Goal: Task Accomplishment & Management: Use online tool/utility

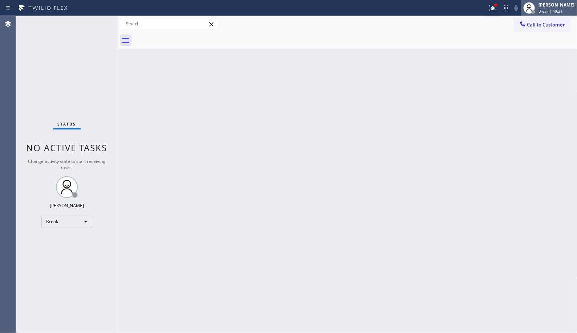
click at [560, 12] on span "Break | 40:21" at bounding box center [551, 11] width 24 height 5
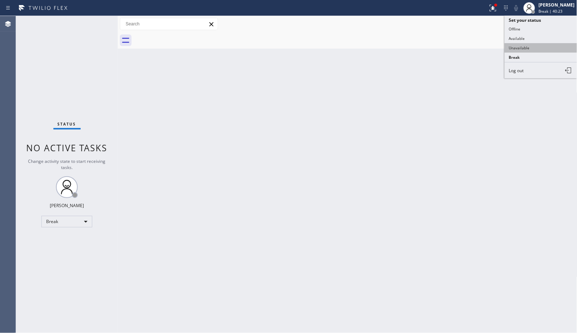
click at [511, 49] on button "Unavailable" at bounding box center [541, 47] width 73 height 9
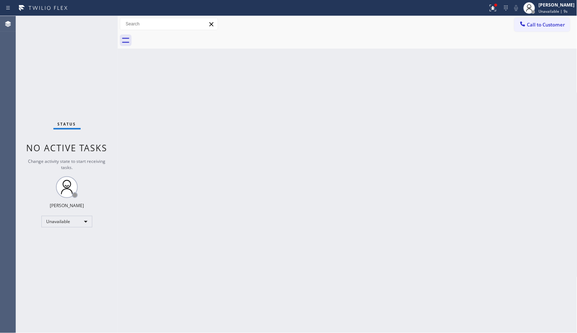
click at [212, 65] on div "Back to Dashboard Change Sender ID Customers Technicians Select a contact Outbo…" at bounding box center [347, 174] width 459 height 317
click at [533, 28] on span "Call to Customer" at bounding box center [546, 24] width 38 height 7
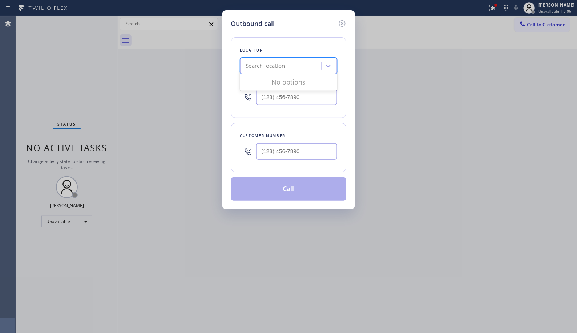
click at [278, 67] on div "Search location" at bounding box center [265, 66] width 39 height 8
paste input "Culver City Appliances Repair"
click at [290, 89] on div "Culver City Appliances Repair" at bounding box center [288, 81] width 97 height 16
type input "Culver City Appliances Repair"
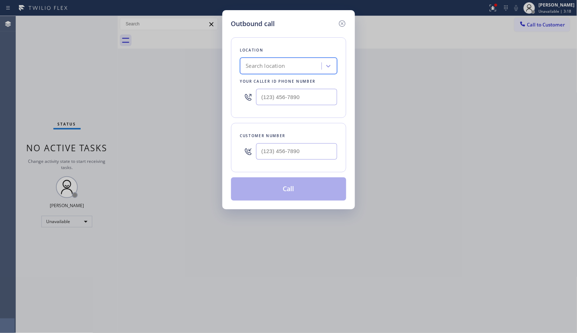
scroll to position [0, 0]
click at [325, 157] on input "(___) ___-____" at bounding box center [296, 151] width 81 height 16
paste input "814) 571-1891"
type input "[PHONE_NUMBER]"
click at [291, 60] on div "Search location" at bounding box center [281, 66] width 79 height 13
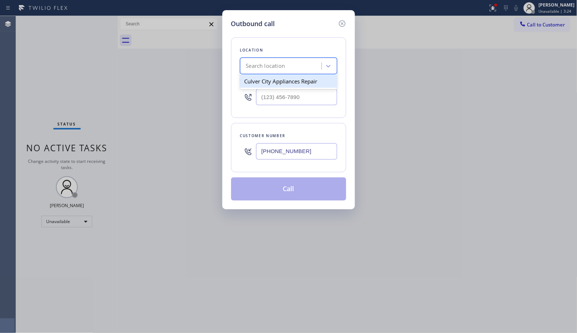
paste input "Culver City Appliances Repair"
type input "Culver City Appliances Repair"
click at [284, 76] on div "Culver City Appliances Repair" at bounding box center [288, 81] width 97 height 13
type input "[PHONE_NUMBER]"
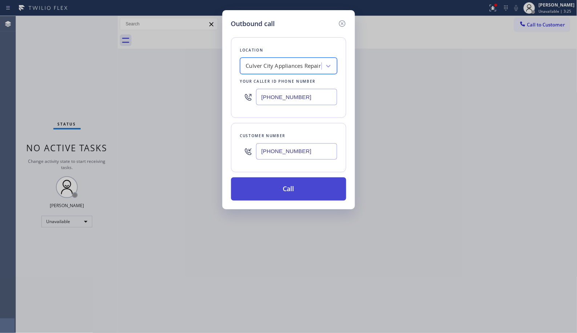
click at [295, 190] on button "Call" at bounding box center [288, 189] width 115 height 23
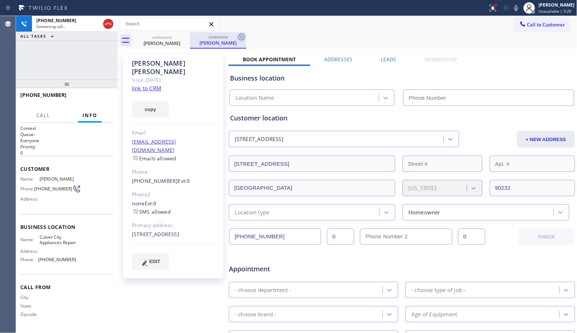
click at [238, 35] on icon at bounding box center [241, 37] width 9 height 9
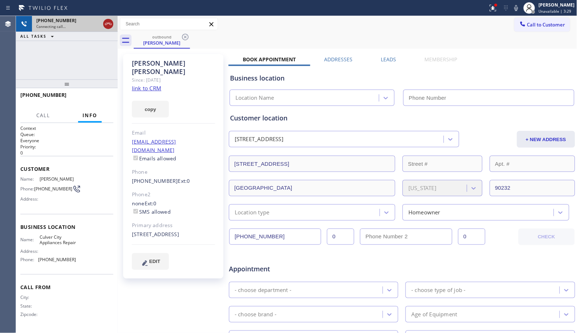
click at [106, 21] on icon at bounding box center [108, 24] width 9 height 9
type input "[PHONE_NUMBER]"
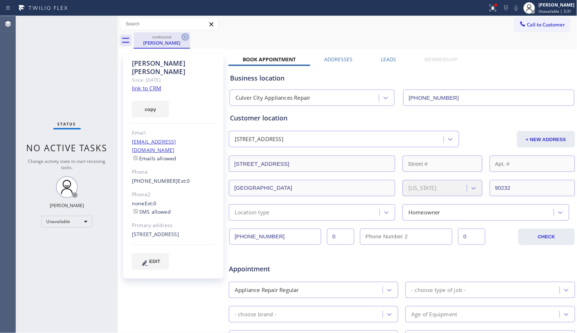
click at [181, 36] on icon at bounding box center [185, 37] width 9 height 9
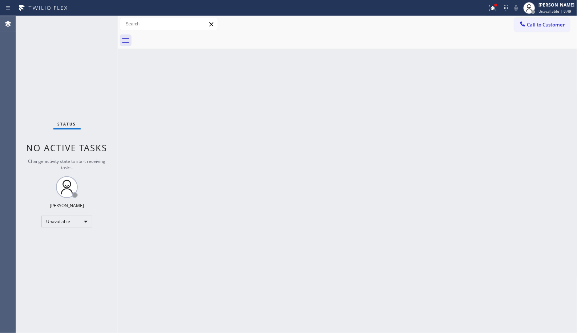
drag, startPoint x: 540, startPoint y: 25, endPoint x: 528, endPoint y: 28, distance: 12.9
click at [540, 25] on span "Call to Customer" at bounding box center [546, 24] width 38 height 7
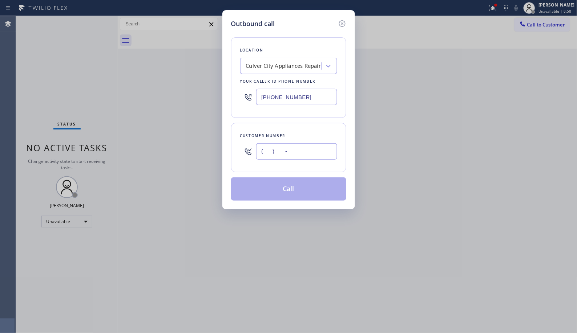
drag, startPoint x: 328, startPoint y: 146, endPoint x: 256, endPoint y: 136, distance: 72.2
click at [256, 136] on div "Customer number (___) ___-____" at bounding box center [288, 147] width 115 height 49
paste input "626) 470-6107"
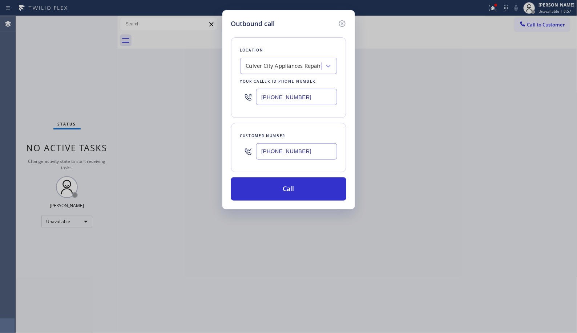
drag, startPoint x: 316, startPoint y: 153, endPoint x: 223, endPoint y: 151, distance: 92.6
click at [223, 151] on div "Outbound call Location [GEOGRAPHIC_DATA] Appliances Repair Your caller id phone…" at bounding box center [288, 109] width 133 height 199
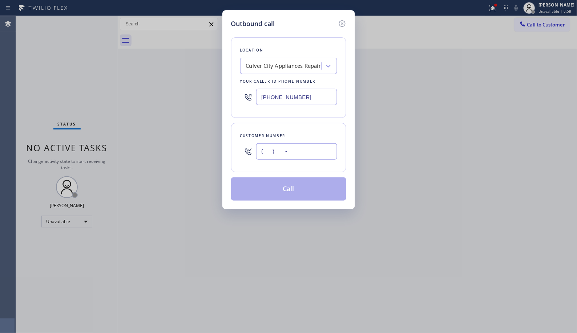
type input "(___) ___-____"
drag, startPoint x: 322, startPoint y: 96, endPoint x: 224, endPoint y: 96, distance: 98.4
click at [224, 96] on div "Outbound call Location [GEOGRAPHIC_DATA] Appliances Repair Your caller id phone…" at bounding box center [288, 109] width 133 height 199
paste input "626) 470-6107"
type input "[PHONE_NUMBER]"
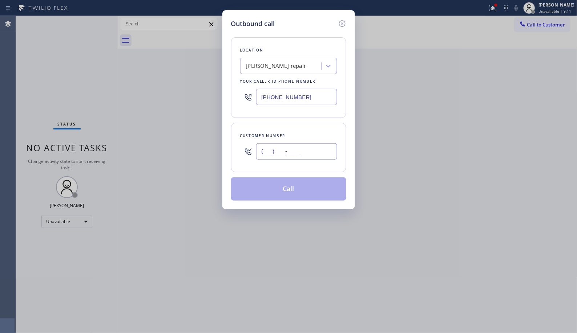
click at [287, 156] on input "(___) ___-____" at bounding box center [296, 151] width 81 height 16
paste input "718) 972-0700"
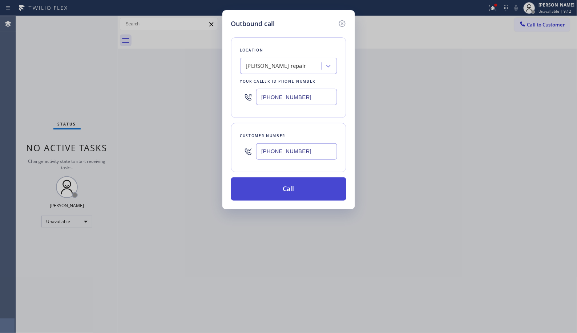
type input "[PHONE_NUMBER]"
click at [309, 190] on button "Call" at bounding box center [288, 189] width 115 height 23
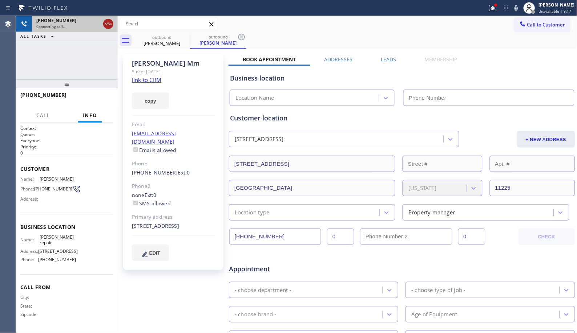
click at [108, 23] on icon at bounding box center [108, 24] width 7 height 2
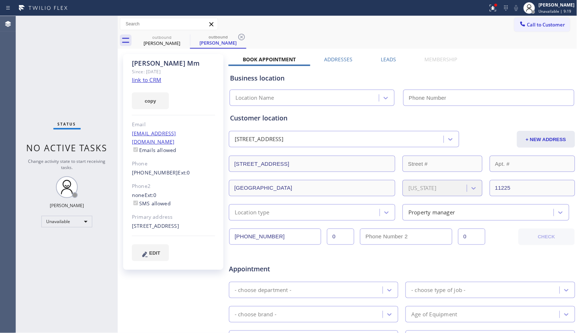
type input "[PHONE_NUMBER]"
click at [362, 41] on div "outbound [PERSON_NAME] outbound [PERSON_NAME]" at bounding box center [356, 40] width 444 height 16
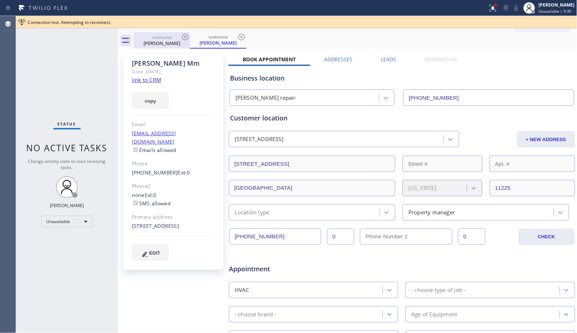
click at [179, 35] on div "outbound" at bounding box center [161, 37] width 55 height 5
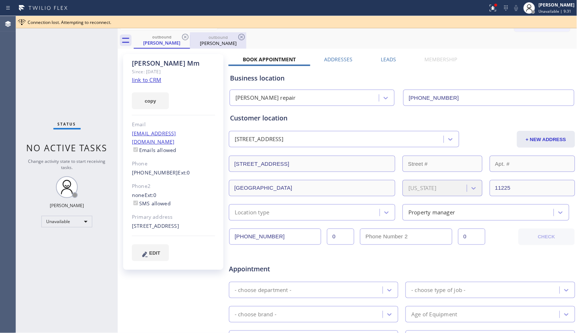
click at [192, 37] on div "outbound" at bounding box center [218, 37] width 55 height 5
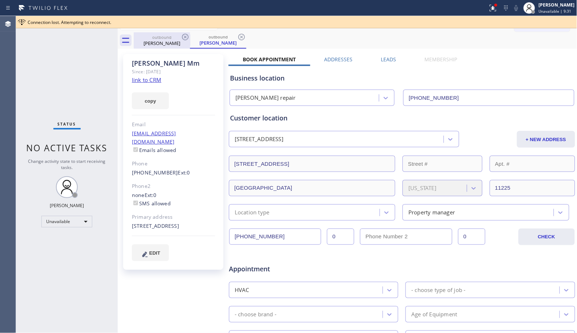
click at [179, 37] on div "outbound" at bounding box center [161, 37] width 55 height 5
click at [183, 38] on icon at bounding box center [185, 37] width 9 height 9
click at [186, 37] on icon at bounding box center [185, 37] width 9 height 9
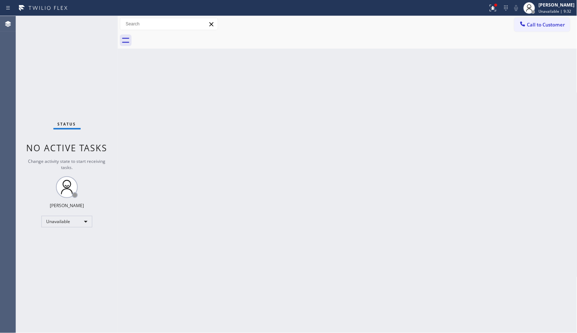
click at [186, 37] on div at bounding box center [356, 40] width 444 height 16
click at [514, 66] on div "Back to Dashboard Change Sender ID Customers Technicians Select a contact Outbo…" at bounding box center [347, 174] width 459 height 317
click at [537, 29] on button "Call to Customer" at bounding box center [542, 25] width 56 height 14
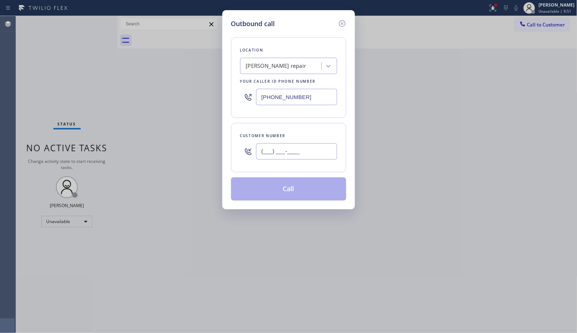
click at [274, 154] on input "(___) ___-____" at bounding box center [296, 151] width 81 height 16
paste input "408) 774-0131"
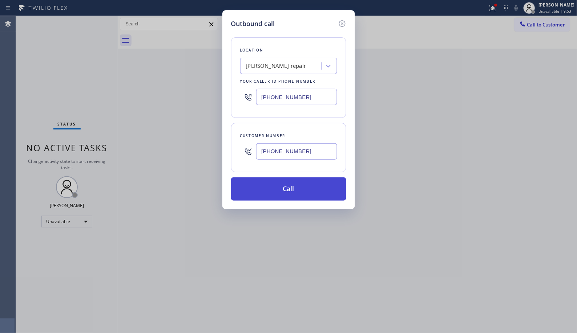
type input "[PHONE_NUMBER]"
click at [293, 192] on button "Call" at bounding box center [288, 189] width 115 height 23
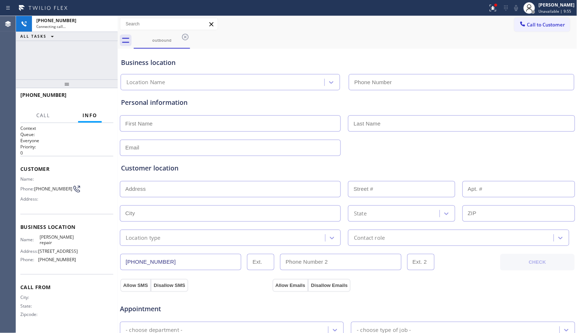
type input "[PHONE_NUMBER]"
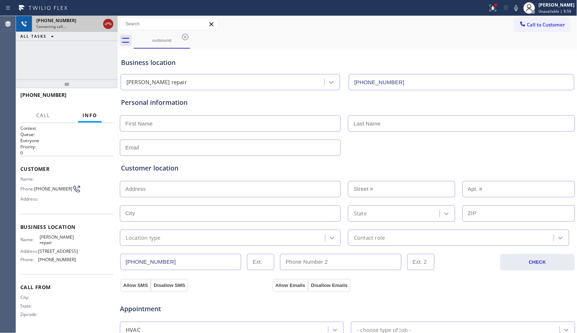
click at [110, 25] on icon at bounding box center [108, 24] width 9 height 9
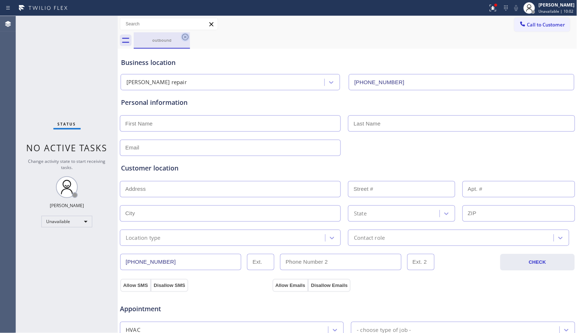
click at [183, 39] on icon at bounding box center [185, 37] width 7 height 7
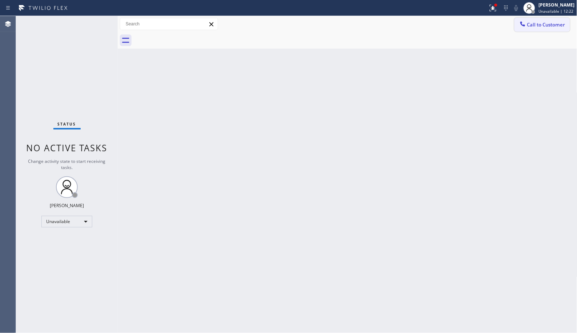
click at [546, 24] on span "Call to Customer" at bounding box center [546, 24] width 38 height 7
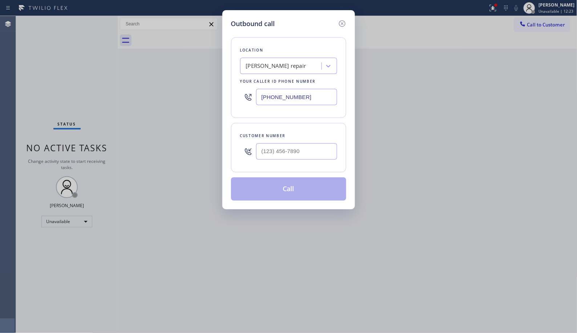
drag, startPoint x: 318, startPoint y: 91, endPoint x: 216, endPoint y: 40, distance: 113.9
click at [240, 68] on div "Location [PERSON_NAME] repair Your caller id phone number [PHONE_NUMBER]" at bounding box center [288, 77] width 115 height 81
paste input "408) 547-9940"
type input "[PHONE_NUMBER]"
drag, startPoint x: 309, startPoint y: 154, endPoint x: 251, endPoint y: 140, distance: 59.3
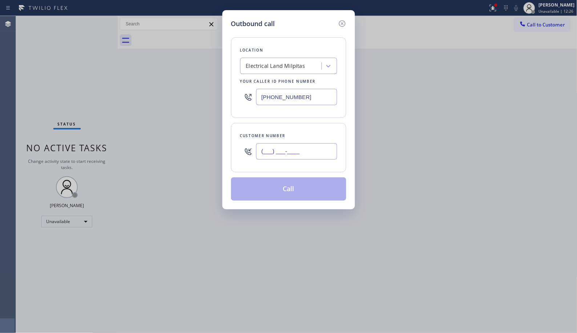
click at [251, 140] on div "(___) ___-____" at bounding box center [288, 152] width 97 height 24
paste input "408) 769-9443"
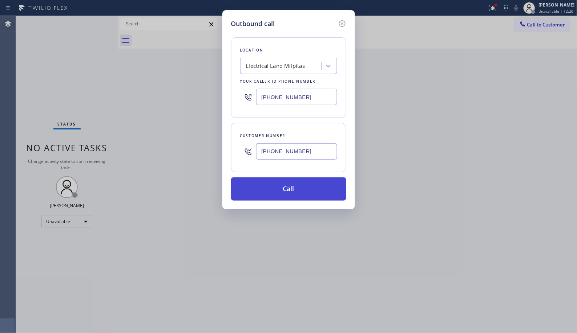
type input "[PHONE_NUMBER]"
click at [295, 186] on button "Call" at bounding box center [288, 189] width 115 height 23
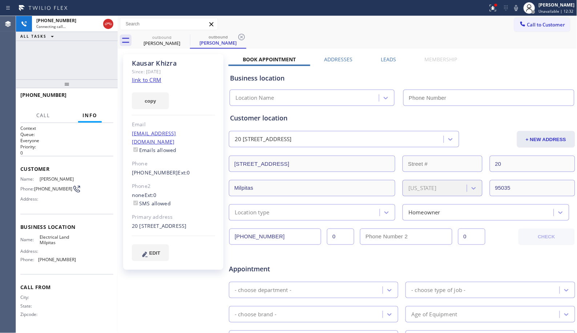
type input "[PHONE_NUMBER]"
drag, startPoint x: 242, startPoint y: 39, endPoint x: 157, endPoint y: 21, distance: 86.8
click at [242, 39] on icon at bounding box center [241, 37] width 9 height 9
drag, startPoint x: 60, startPoint y: 89, endPoint x: 64, endPoint y: 81, distance: 8.6
click at [64, 81] on div at bounding box center [67, 84] width 102 height 9
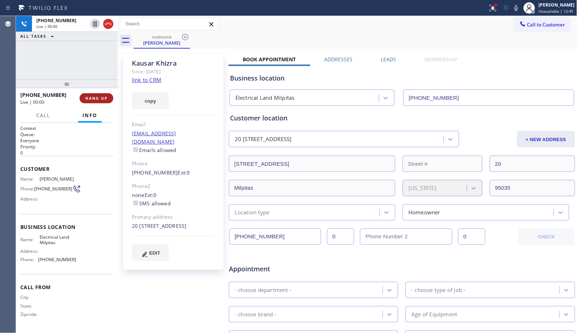
click at [100, 95] on button "HANG UP" at bounding box center [97, 98] width 34 height 10
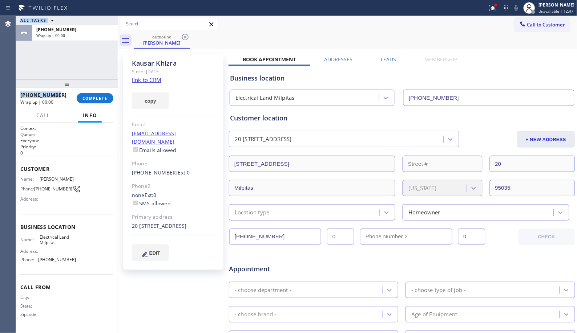
drag, startPoint x: 48, startPoint y: 93, endPoint x: 15, endPoint y: 89, distance: 33.7
click at [15, 89] on div "Agent Desktop Classify the call LOCATION NAME Best AC Service FROM PHONE [PHONE…" at bounding box center [288, 174] width 577 height 317
